Goal: Obtain resource: Download file/media

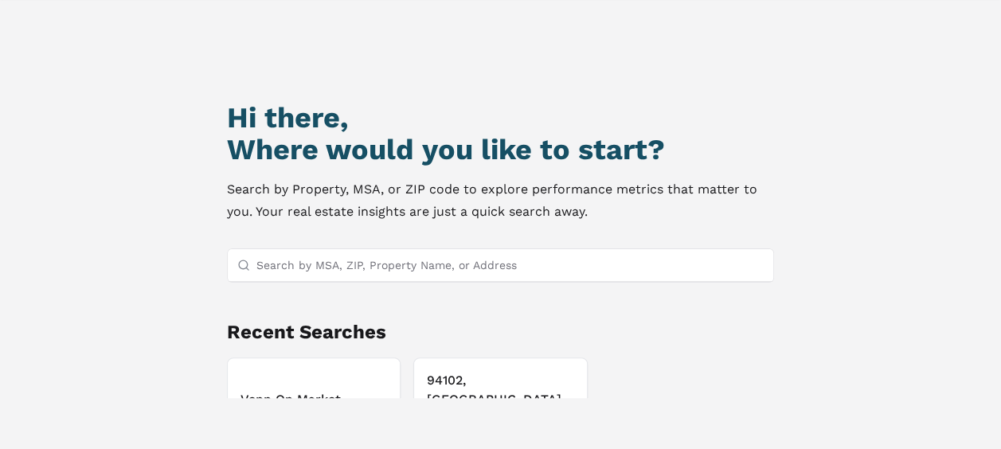
scroll to position [137, 0]
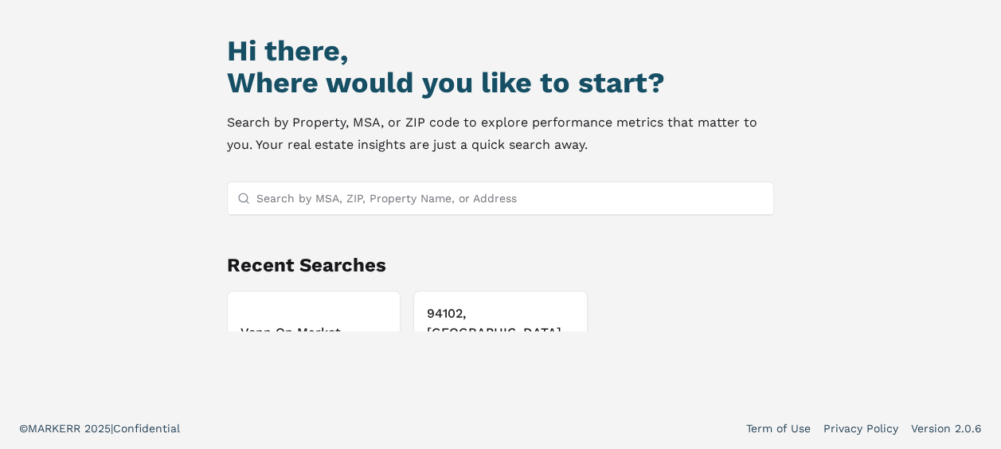
click at [361, 323] on h3 "Venn On Market" at bounding box center [313, 332] width 147 height 19
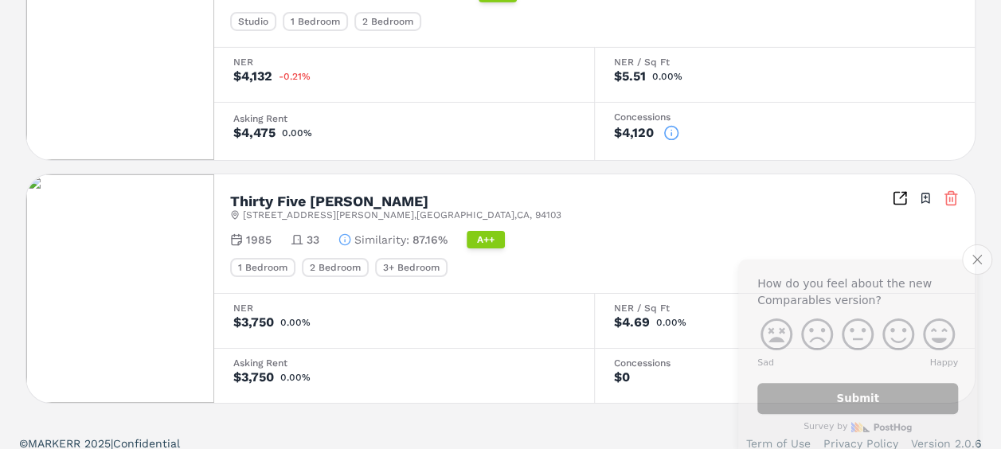
scroll to position [2716, 0]
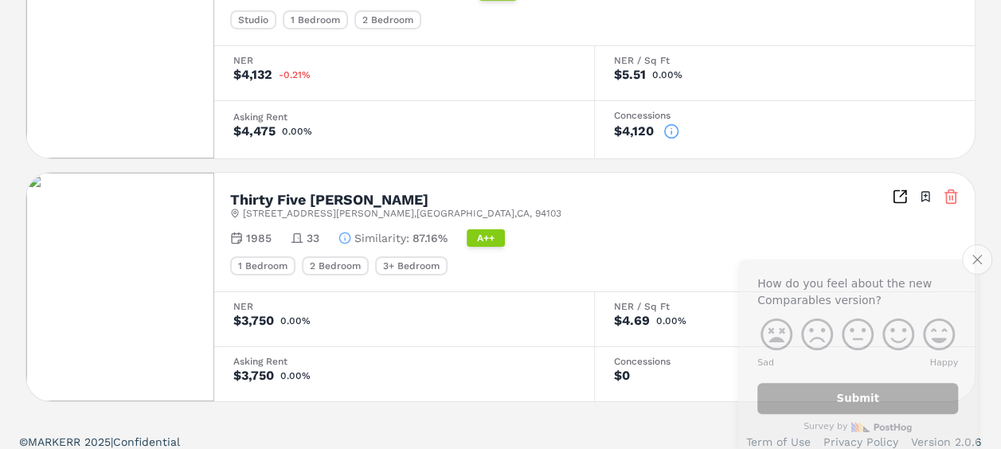
click at [444, 346] on div "Asking Rent $3,750 0.00%" at bounding box center [404, 373] width 381 height 55
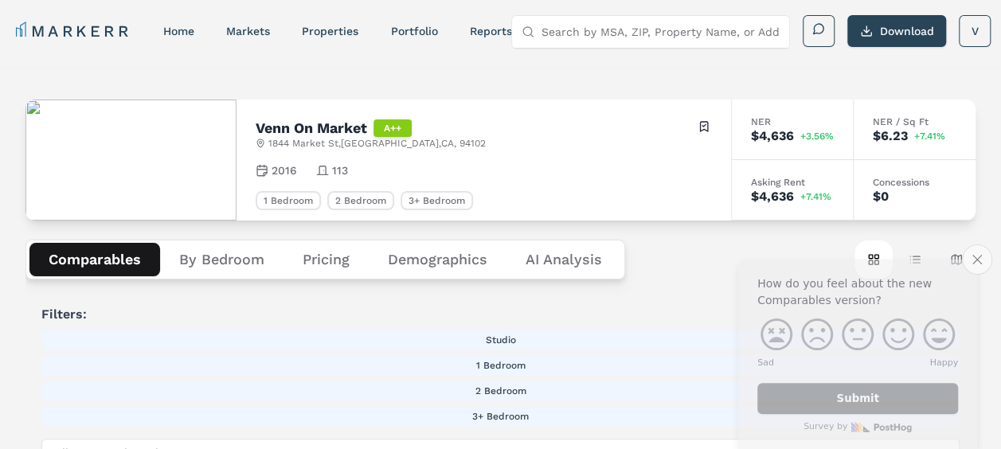
scroll to position [0, 0]
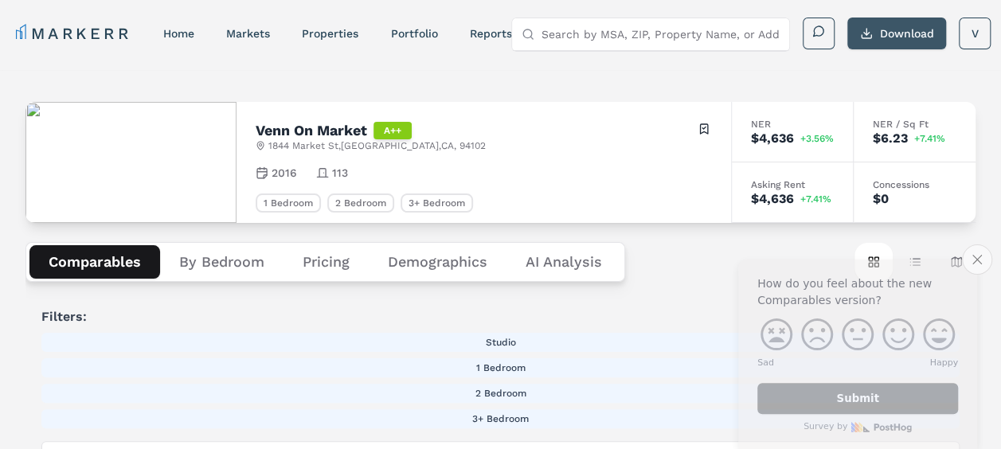
click at [883, 30] on button "Download" at bounding box center [896, 34] width 99 height 32
